Goal: Information Seeking & Learning: Learn about a topic

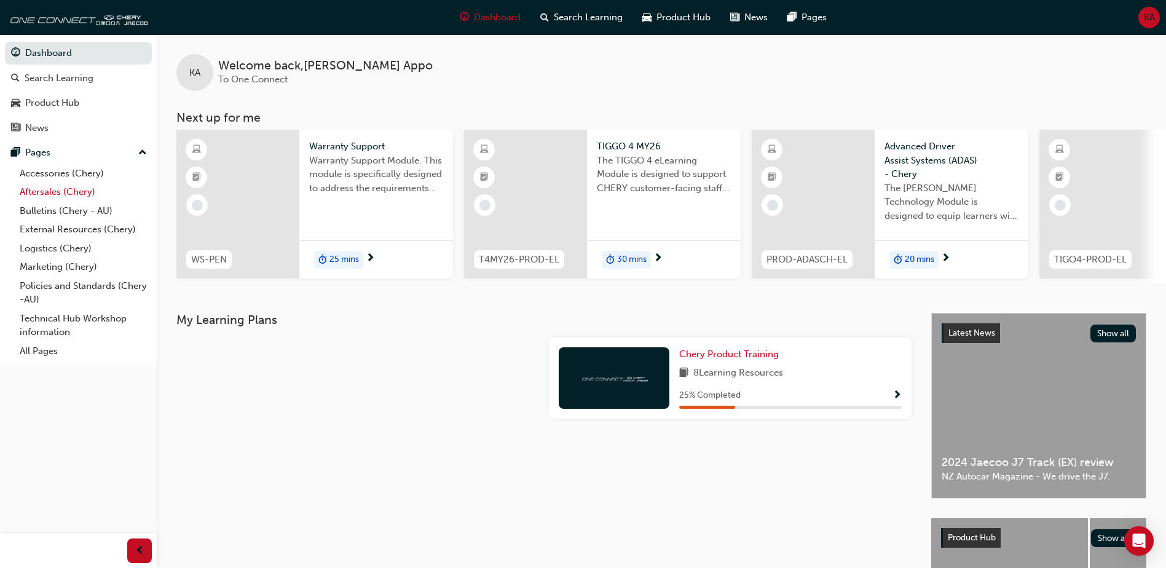
click at [61, 197] on link "Aftersales (Chery)" at bounding box center [83, 192] width 137 height 19
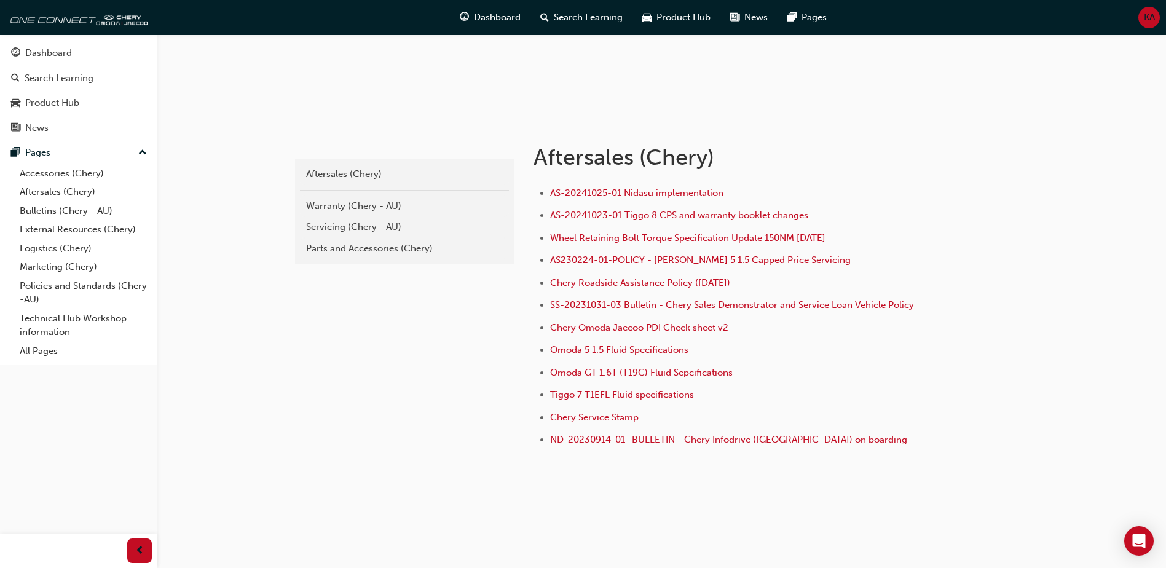
scroll to position [162, 0]
click at [79, 215] on link "Bulletins (Chery - AU)" at bounding box center [83, 211] width 137 height 19
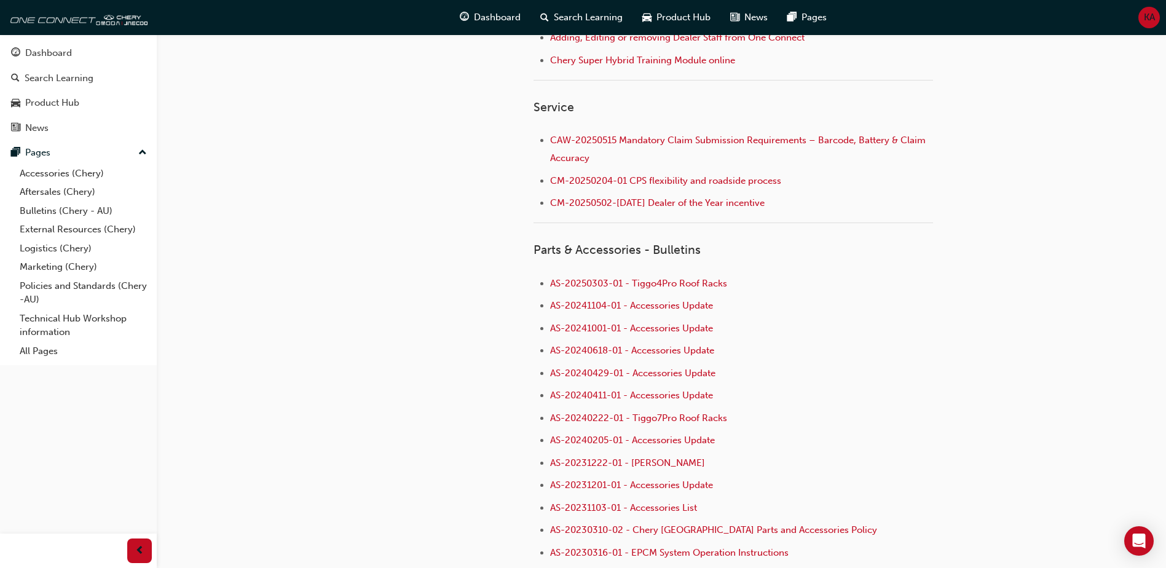
scroll to position [307, 0]
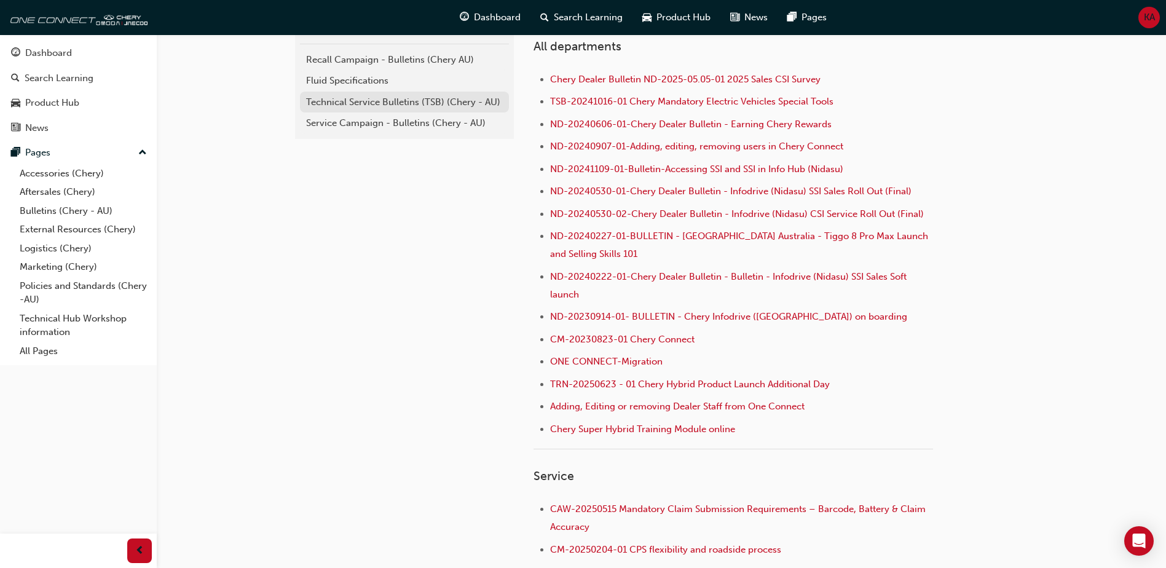
click at [418, 106] on div "Technical Service Bulletins (TSB) (Chery - AU)" at bounding box center [404, 102] width 197 height 14
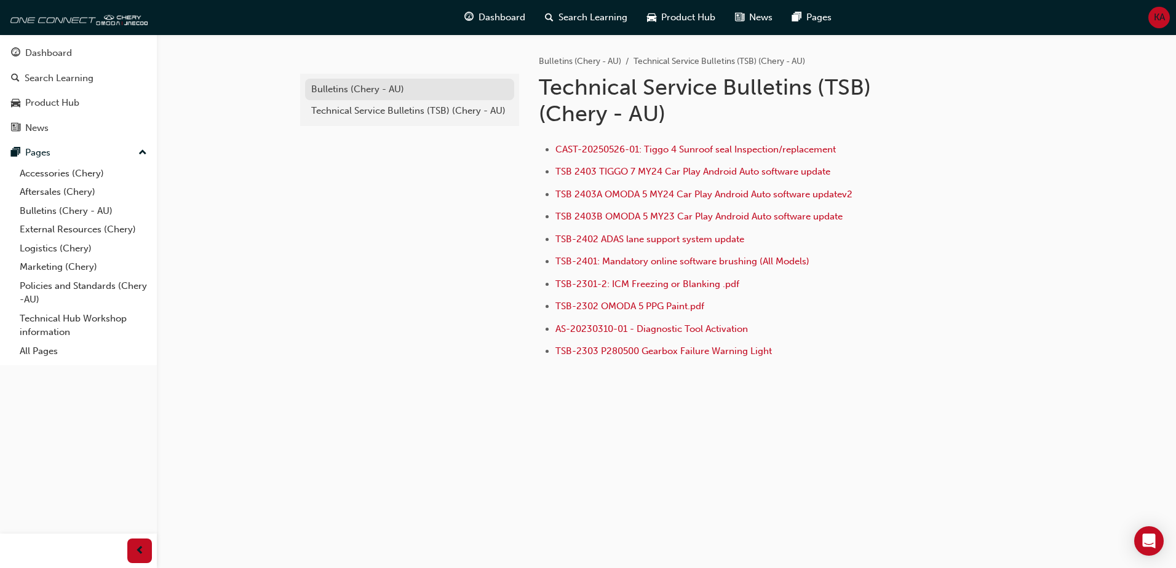
click at [378, 91] on div "Bulletins (Chery - AU)" at bounding box center [409, 89] width 197 height 14
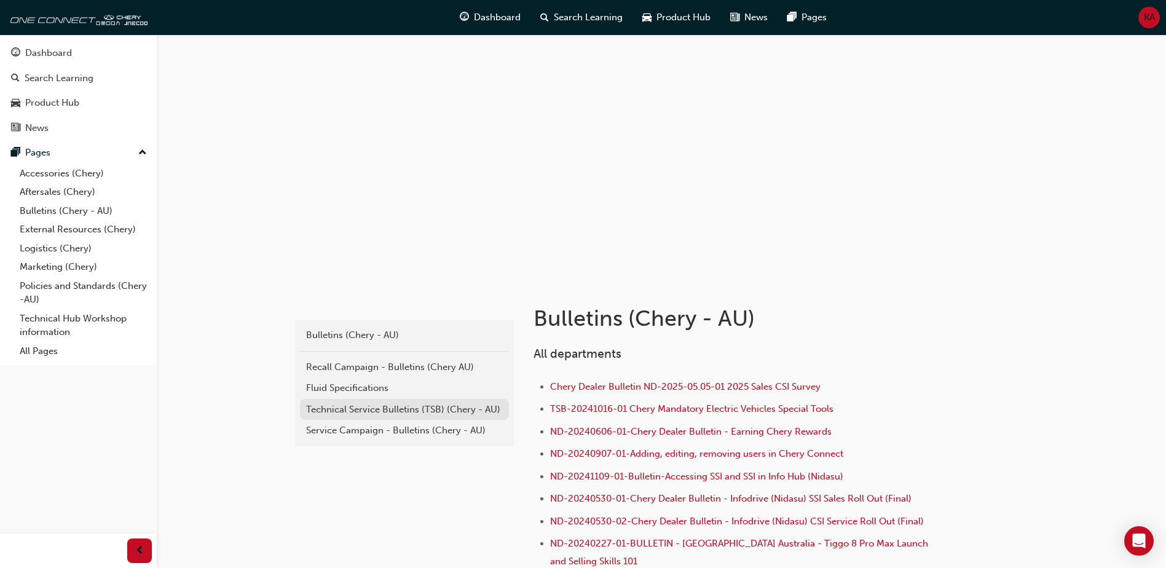
click at [374, 409] on div "Technical Service Bulletins (TSB) (Chery - AU)" at bounding box center [404, 410] width 197 height 14
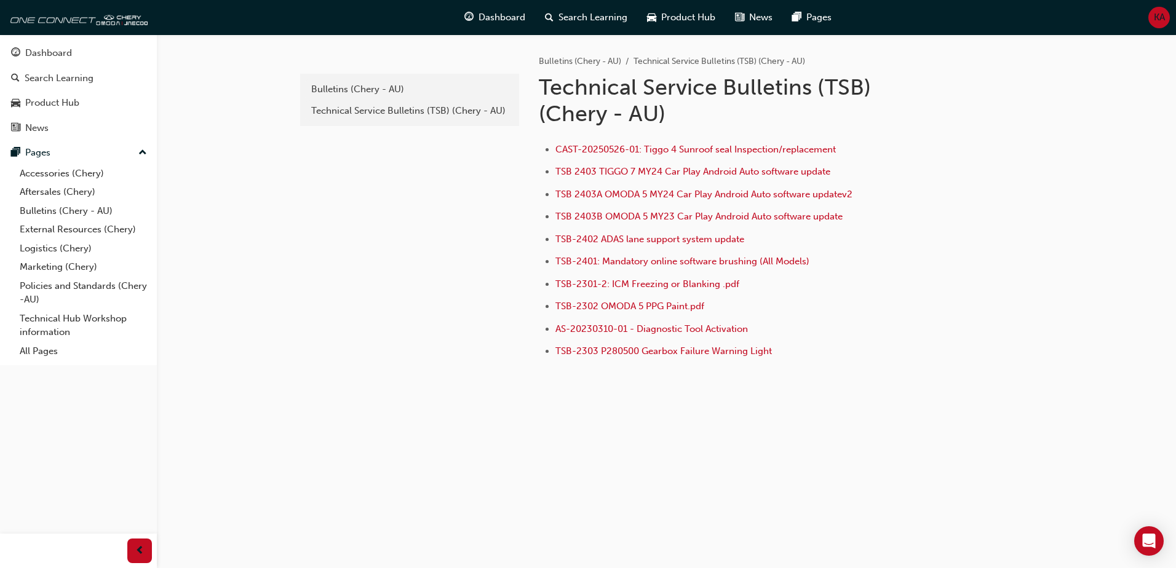
click at [374, 409] on div "e820a42a-f55a-48b1-8359-4e82164139b7 Bulletins (Chery - AU) Technical Service B…" at bounding box center [408, 222] width 221 height 376
